Goal: Connect with others: Connect with others

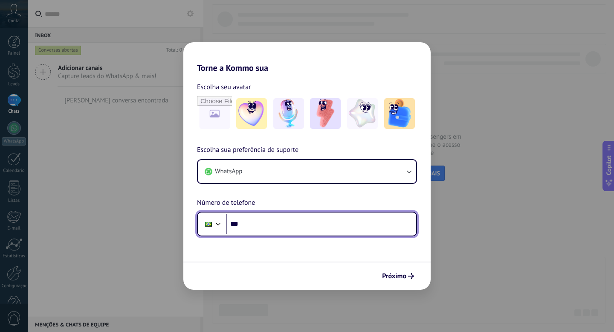
click at [311, 231] on input "***" at bounding box center [321, 224] width 190 height 20
paste input "**********"
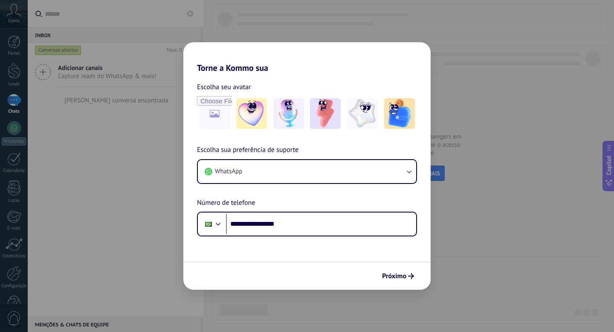
click at [309, 198] on div "**********" at bounding box center [306, 191] width 247 height 92
click at [393, 274] on span "Próximo" at bounding box center [394, 276] width 24 height 6
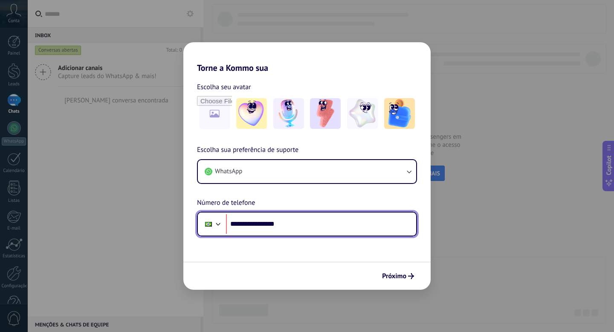
click at [226, 215] on input "**********" at bounding box center [321, 224] width 190 height 20
click at [258, 224] on input "**********" at bounding box center [321, 224] width 190 height 20
click at [260, 224] on input "**********" at bounding box center [321, 224] width 190 height 20
click at [258, 223] on input "**********" at bounding box center [321, 224] width 190 height 20
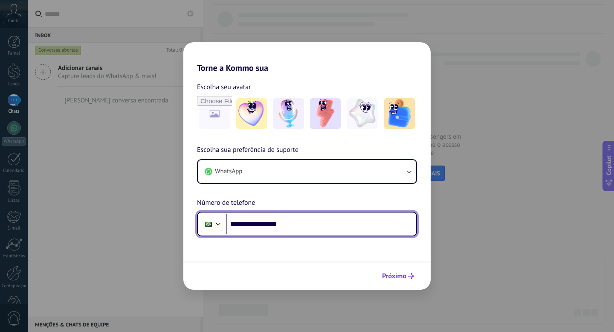
type input "**********"
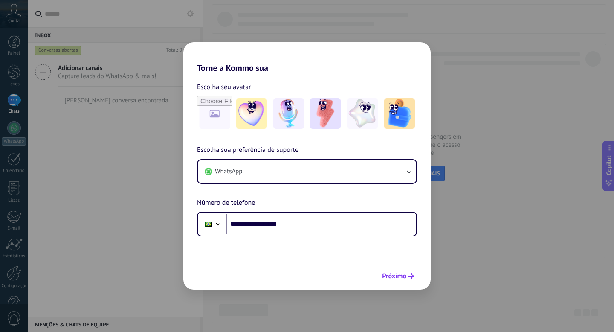
click at [397, 276] on span "Próximo" at bounding box center [394, 276] width 24 height 6
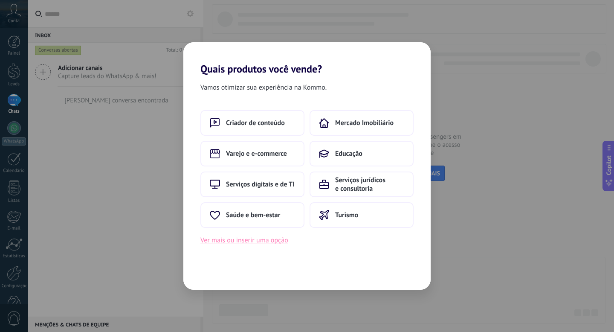
click at [249, 242] on button "Ver mais ou inserir uma opção" at bounding box center [244, 240] width 88 height 11
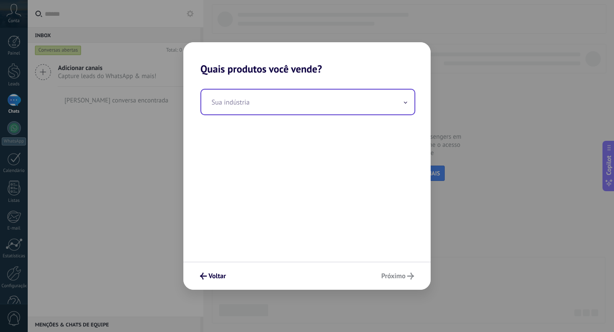
click at [250, 100] on input "text" at bounding box center [307, 102] width 213 height 25
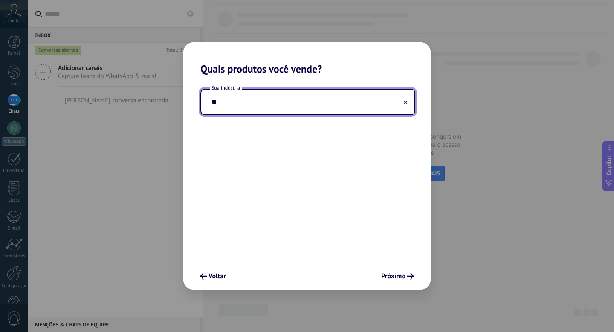
type input "*"
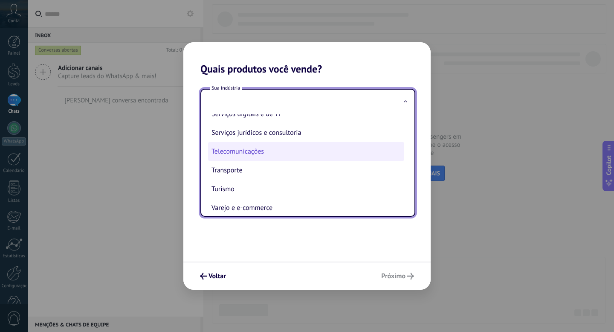
scroll to position [233, 0]
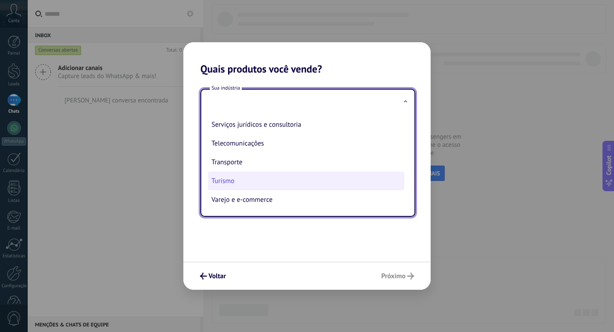
click at [224, 180] on li "Turismo" at bounding box center [306, 180] width 196 height 19
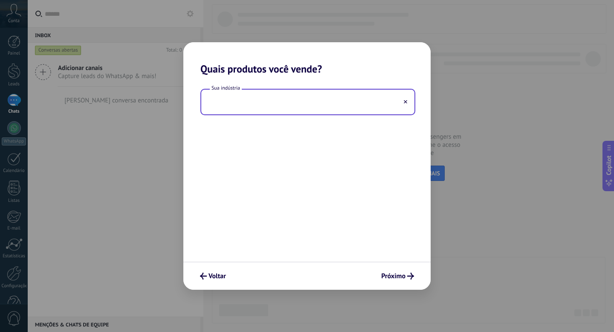
type input "*******"
click at [396, 277] on span "Próximo" at bounding box center [393, 276] width 24 height 6
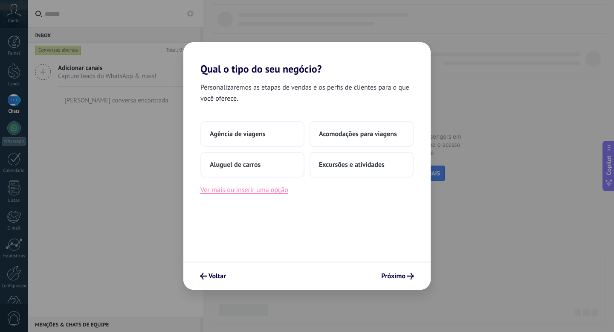
click at [256, 195] on button "Ver mais ou inserir uma opção" at bounding box center [244, 189] width 88 height 11
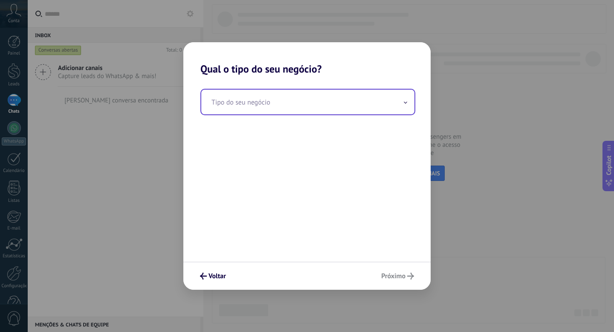
click at [261, 99] on input "text" at bounding box center [307, 102] width 213 height 25
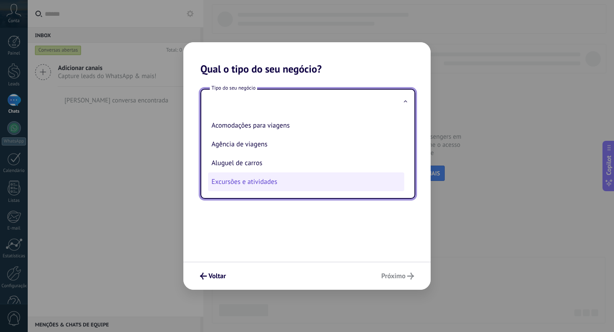
click at [250, 186] on li "Excursões e atividades" at bounding box center [306, 181] width 196 height 19
type input "**********"
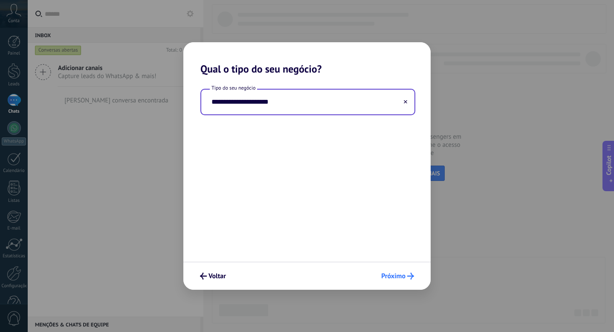
click at [399, 275] on span "Próximo" at bounding box center [393, 276] width 24 height 6
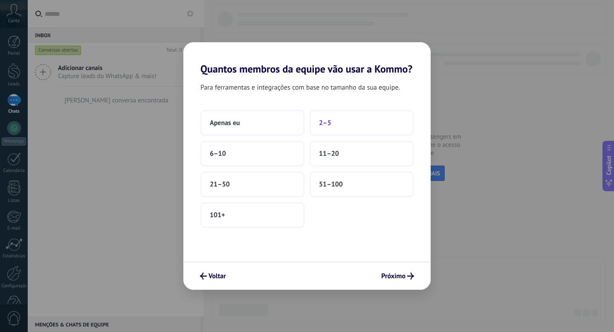
click at [322, 119] on span "2–5" at bounding box center [325, 123] width 12 height 9
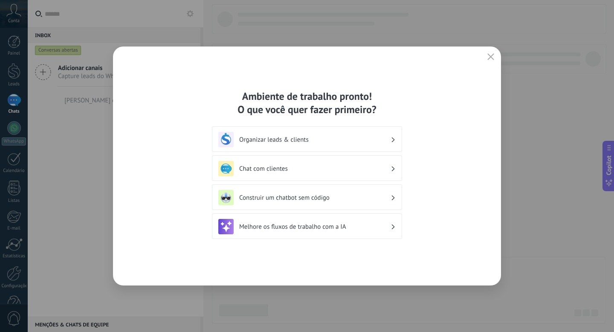
click at [259, 126] on div "Organizar leads & clients" at bounding box center [307, 139] width 190 height 26
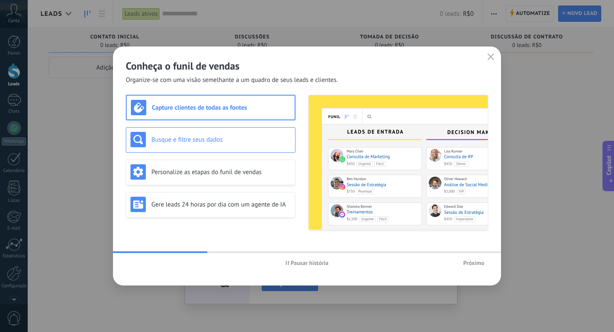
click at [226, 149] on div "Busque e filtre seus dados" at bounding box center [211, 140] width 170 height 26
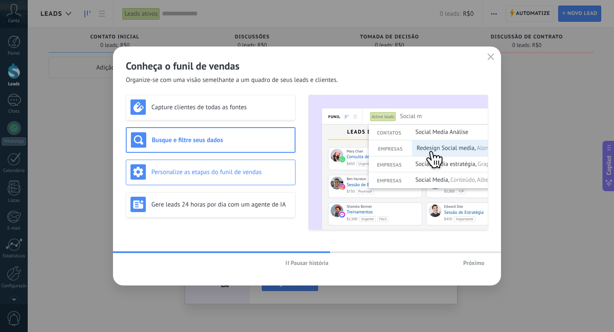
click at [218, 180] on div "Personalize as etapas do funil de vendas" at bounding box center [211, 173] width 170 height 26
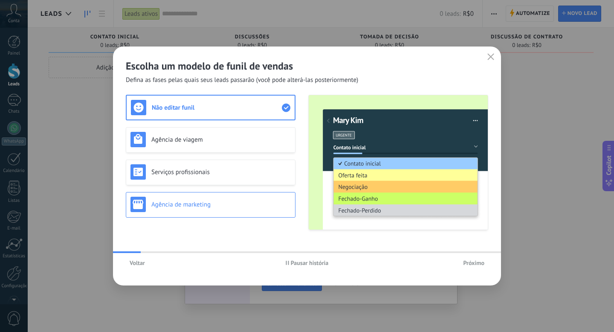
click at [203, 207] on h3 "Agência de marketing" at bounding box center [220, 204] width 139 height 8
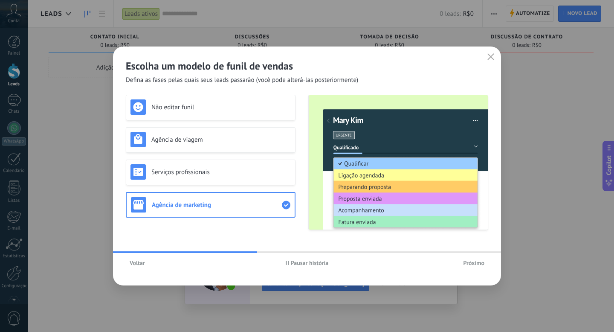
click at [468, 260] on span "Próximo" at bounding box center [473, 263] width 21 height 6
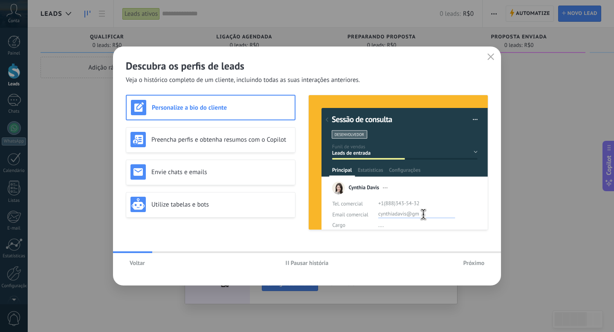
click at [139, 264] on span "Voltar" at bounding box center [137, 263] width 15 height 6
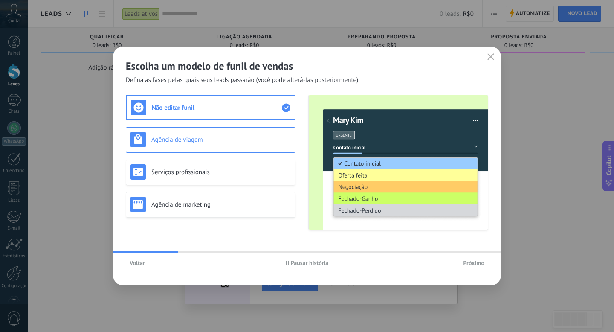
click at [181, 139] on h3 "Agência de viagem" at bounding box center [220, 140] width 139 height 8
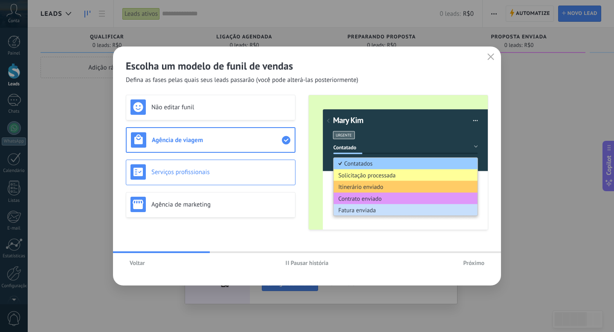
click at [180, 173] on h3 "Serviços profissionais" at bounding box center [220, 172] width 139 height 8
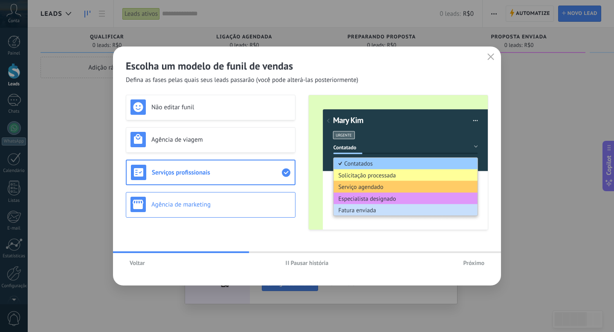
click at [180, 200] on h3 "Agência de marketing" at bounding box center [220, 204] width 139 height 8
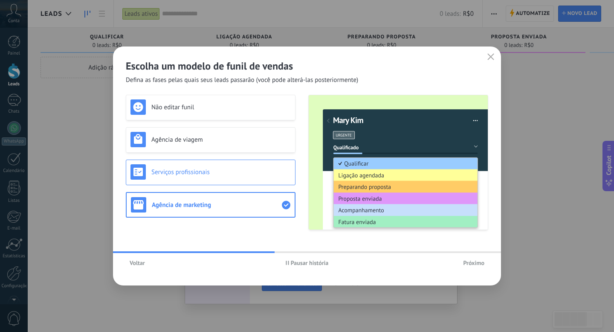
click at [178, 169] on h3 "Serviços profissionais" at bounding box center [220, 172] width 139 height 8
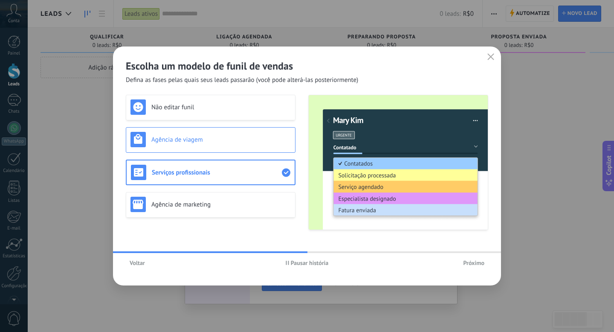
click at [172, 147] on div "Agência de viagem" at bounding box center [211, 140] width 170 height 26
click at [176, 176] on div "Serviços profissionais" at bounding box center [211, 171] width 160 height 15
click at [176, 111] on h3 "Não editar funil" at bounding box center [220, 107] width 139 height 8
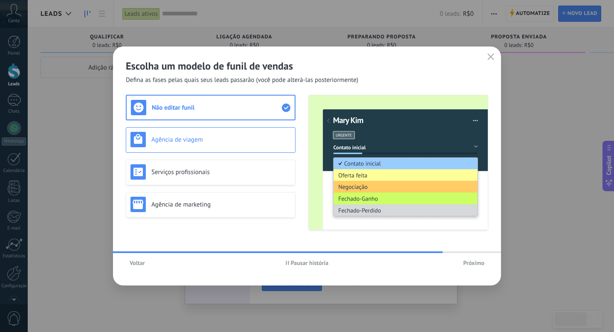
click at [229, 142] on h3 "Agência de viagem" at bounding box center [220, 140] width 139 height 8
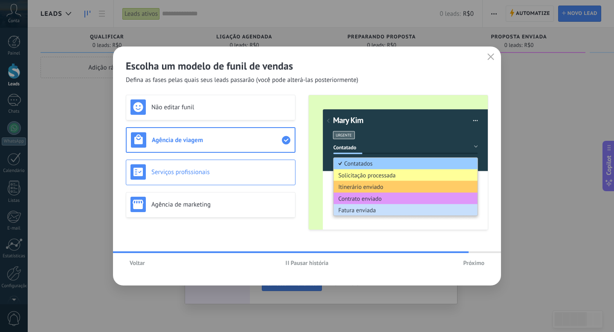
click at [227, 166] on div "Serviços profissionais" at bounding box center [211, 171] width 160 height 15
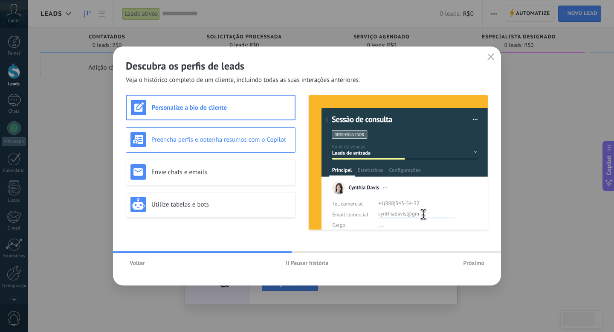
click at [229, 147] on div "Preencha perfis e obtenha resumos com o Copilot" at bounding box center [211, 139] width 160 height 15
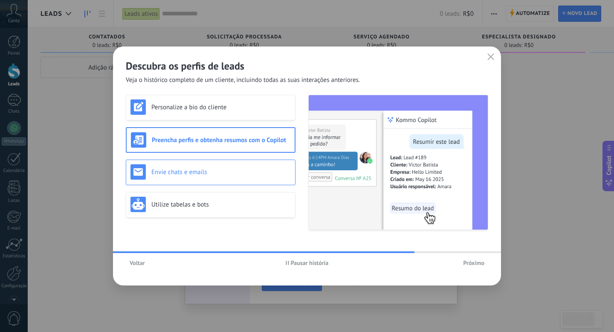
click at [228, 177] on div "Envie chats e emails" at bounding box center [211, 171] width 160 height 15
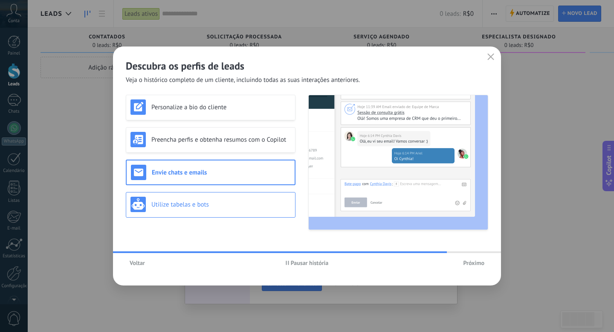
click at [226, 209] on div "Utilize tabelas e bots" at bounding box center [211, 204] width 160 height 15
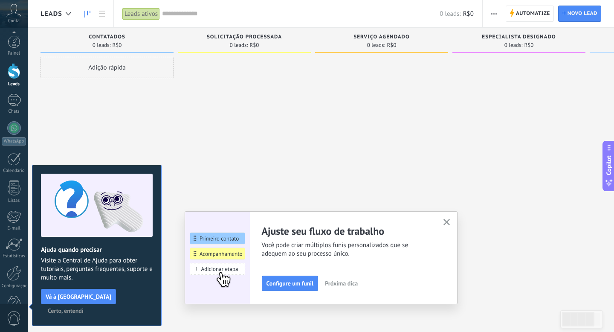
scroll to position [23, 0]
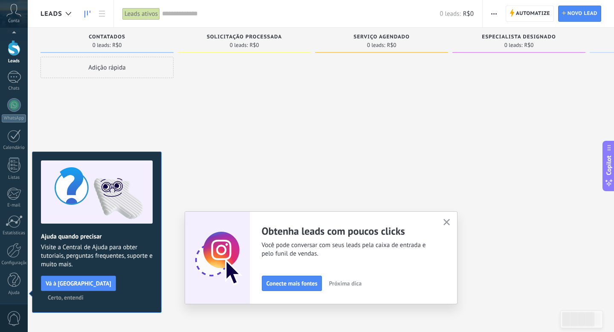
click at [84, 294] on span "Certo, entendi" at bounding box center [66, 297] width 36 height 6
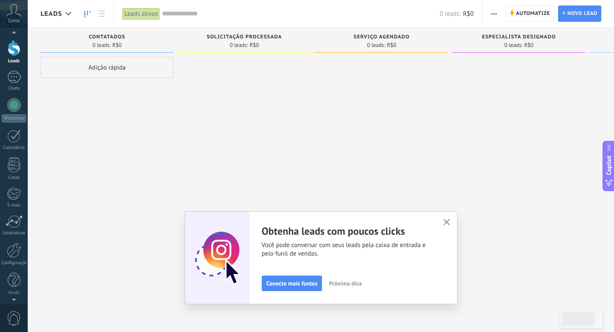
scroll to position [18, 0]
click at [12, 113] on div at bounding box center [14, 110] width 14 height 14
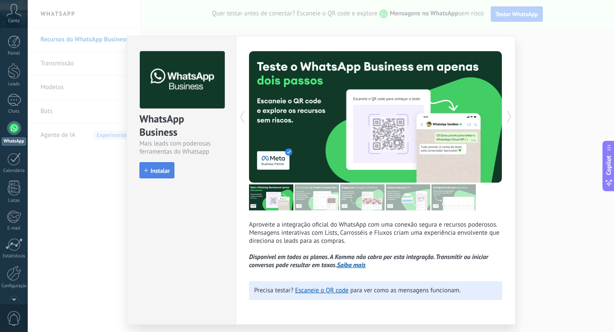
click at [158, 176] on button "Instalar" at bounding box center [156, 170] width 35 height 16
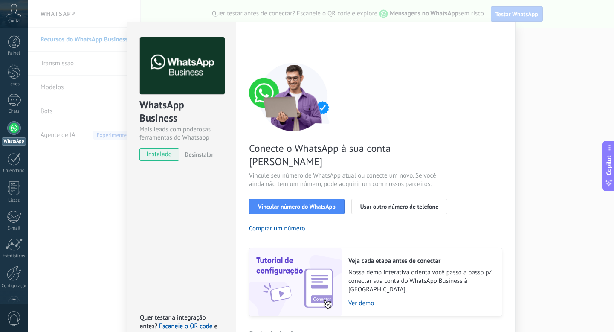
scroll to position [20, 0]
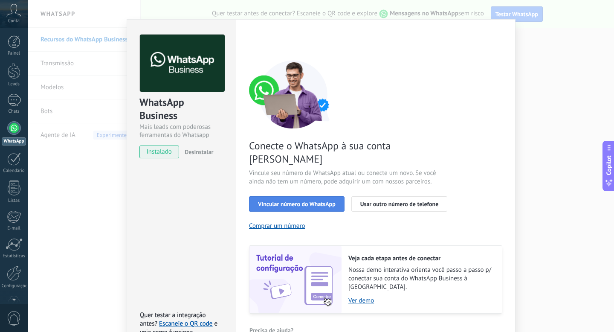
click at [306, 196] on button "Vincular número do WhatsApp" at bounding box center [297, 203] width 96 height 15
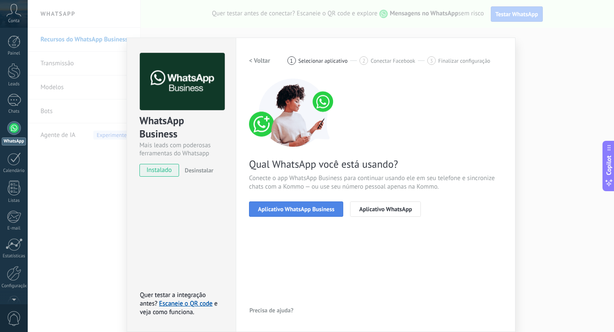
click at [292, 210] on span "Aplicativo WhatsApp Business" at bounding box center [296, 209] width 76 height 6
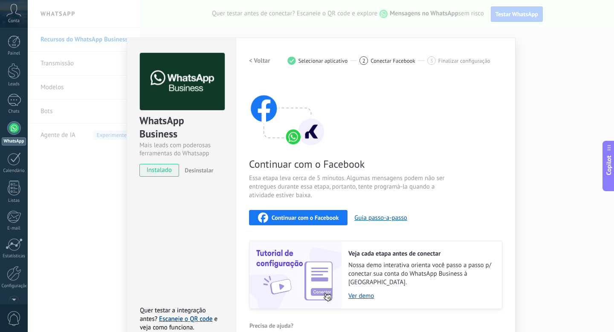
scroll to position [10, 0]
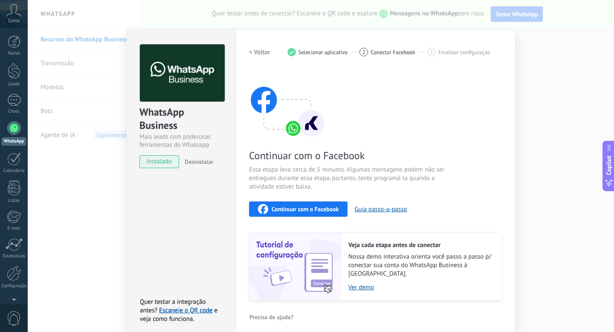
click at [303, 206] on span "Continuar com o Facebook" at bounding box center [305, 209] width 67 height 6
click at [98, 220] on div "WhatsApp Business Mais leads com poderosas ferramentas do Whatsapp instalado De…" at bounding box center [321, 166] width 586 height 332
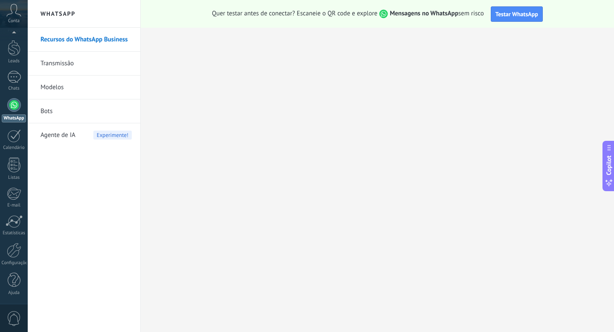
scroll to position [0, 0]
click at [14, 15] on icon at bounding box center [13, 10] width 15 height 13
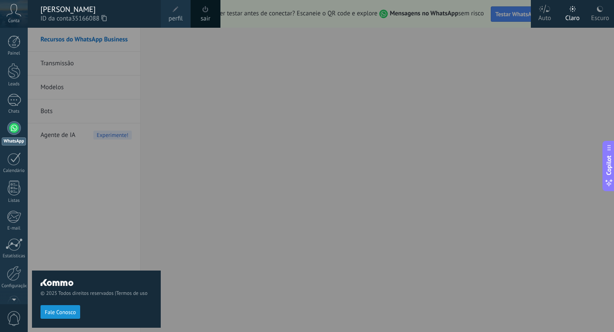
click at [206, 13] on span at bounding box center [205, 9] width 9 height 9
